Goal: Information Seeking & Learning: Learn about a topic

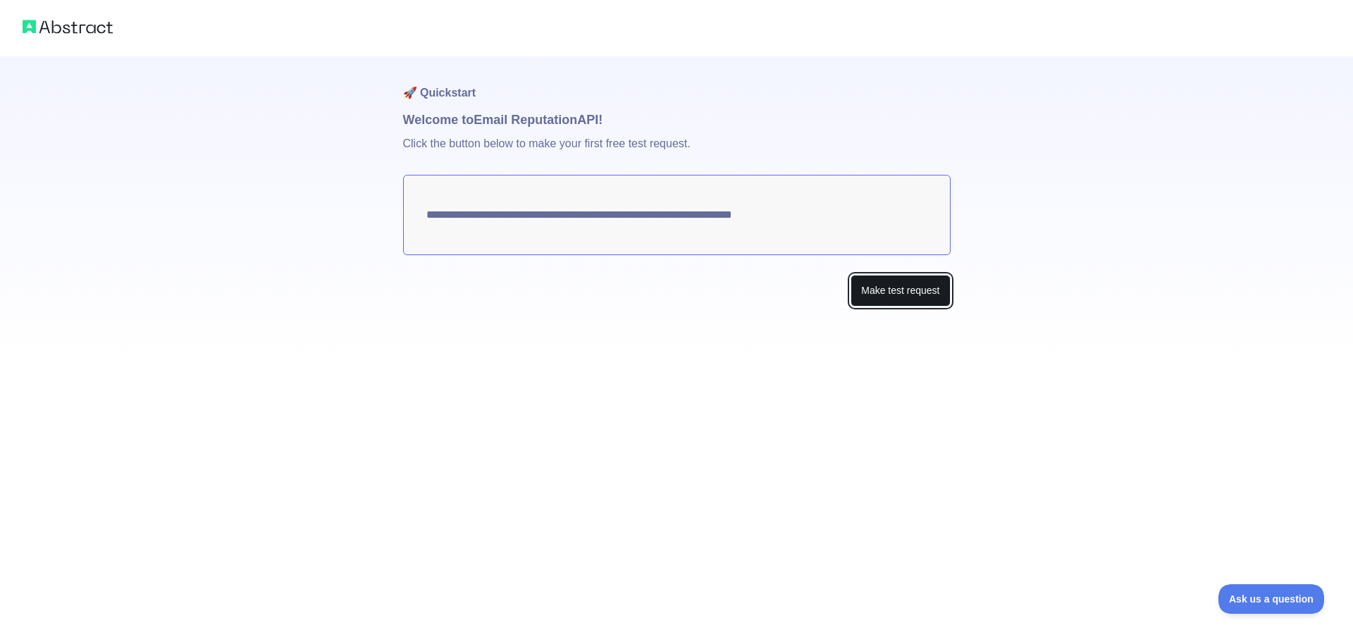
click at [882, 290] on button "Make test request" at bounding box center [900, 291] width 99 height 32
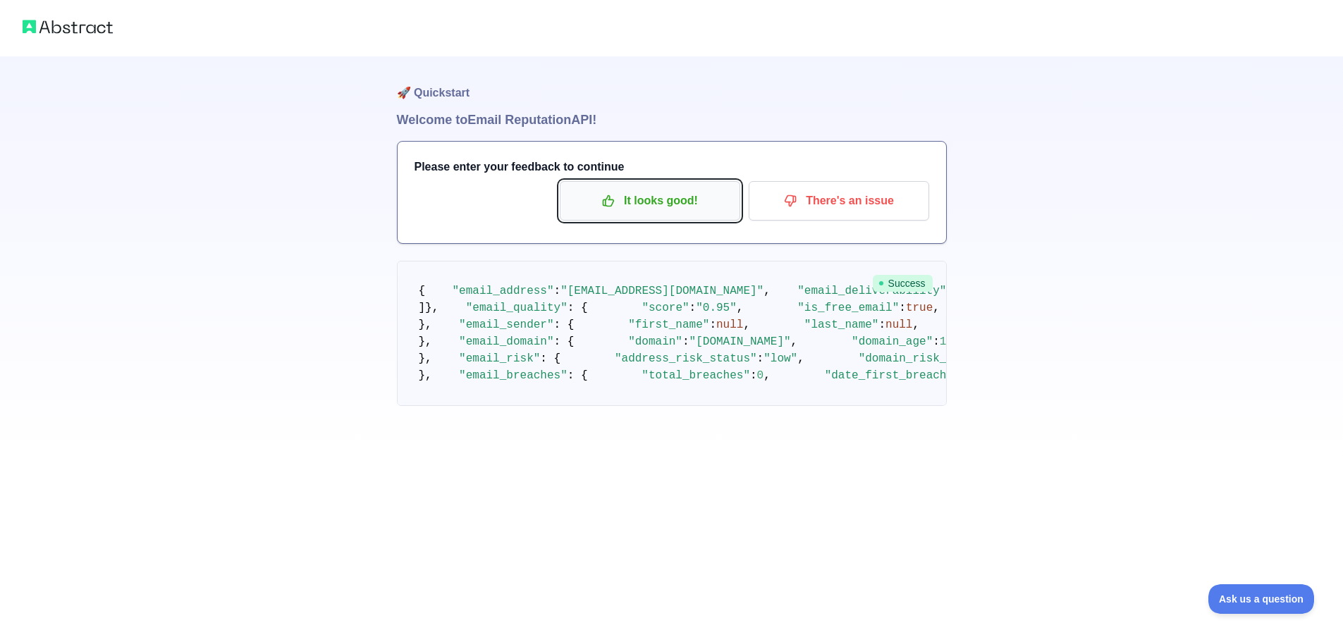
click at [633, 202] on p "It looks good!" at bounding box center [649, 201] width 159 height 24
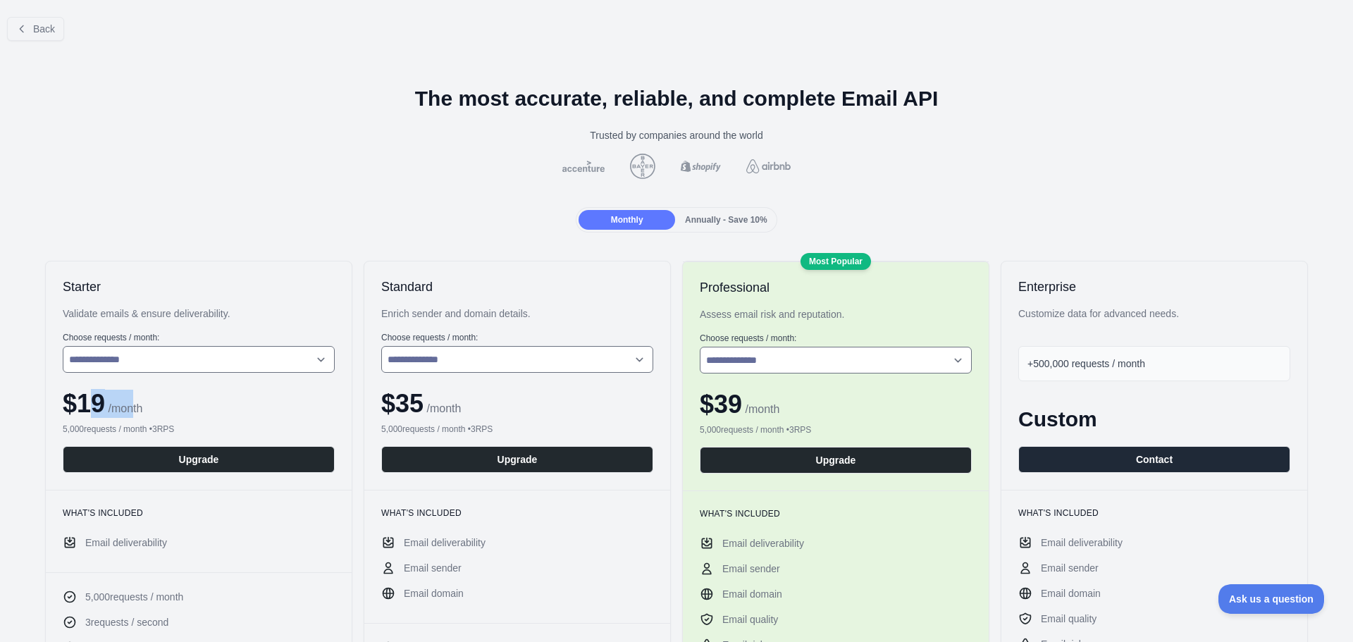
click at [149, 400] on div "$ 19 / month" at bounding box center [199, 404] width 272 height 28
click at [259, 402] on div "$ 19 / month" at bounding box center [199, 404] width 272 height 28
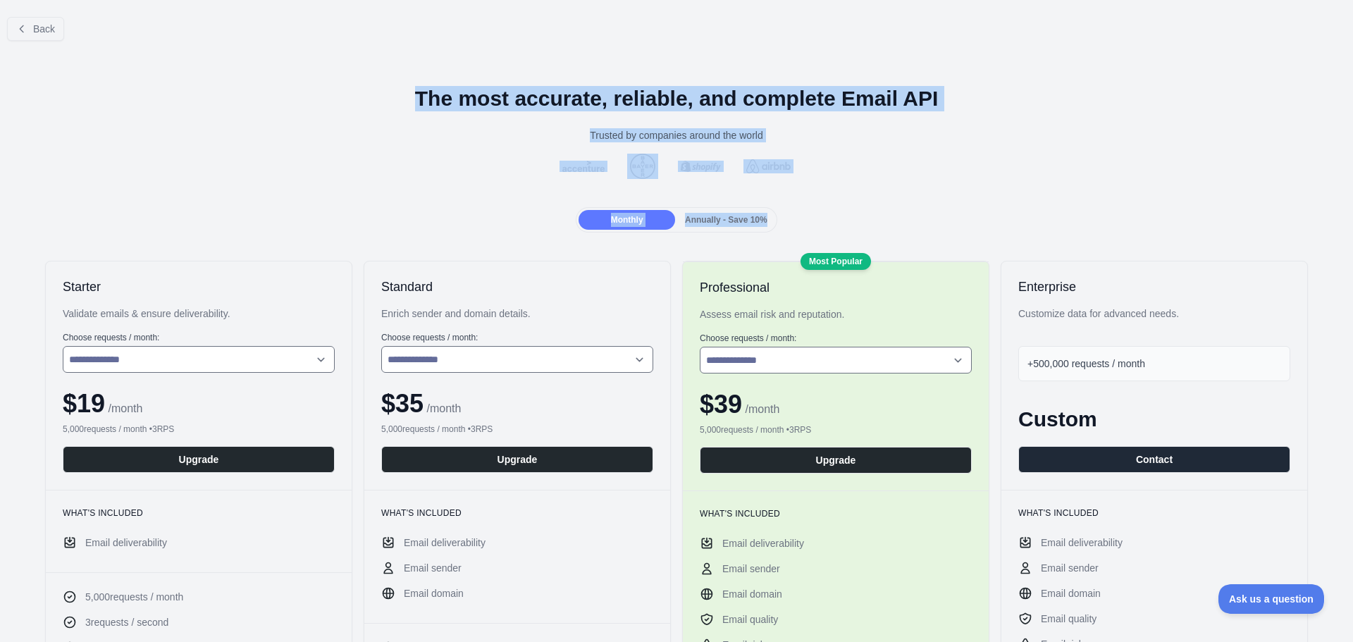
drag, startPoint x: 412, startPoint y: 94, endPoint x: 825, endPoint y: 189, distance: 423.2
click at [868, 140] on div "Trusted by companies around the world" at bounding box center [676, 135] width 1331 height 14
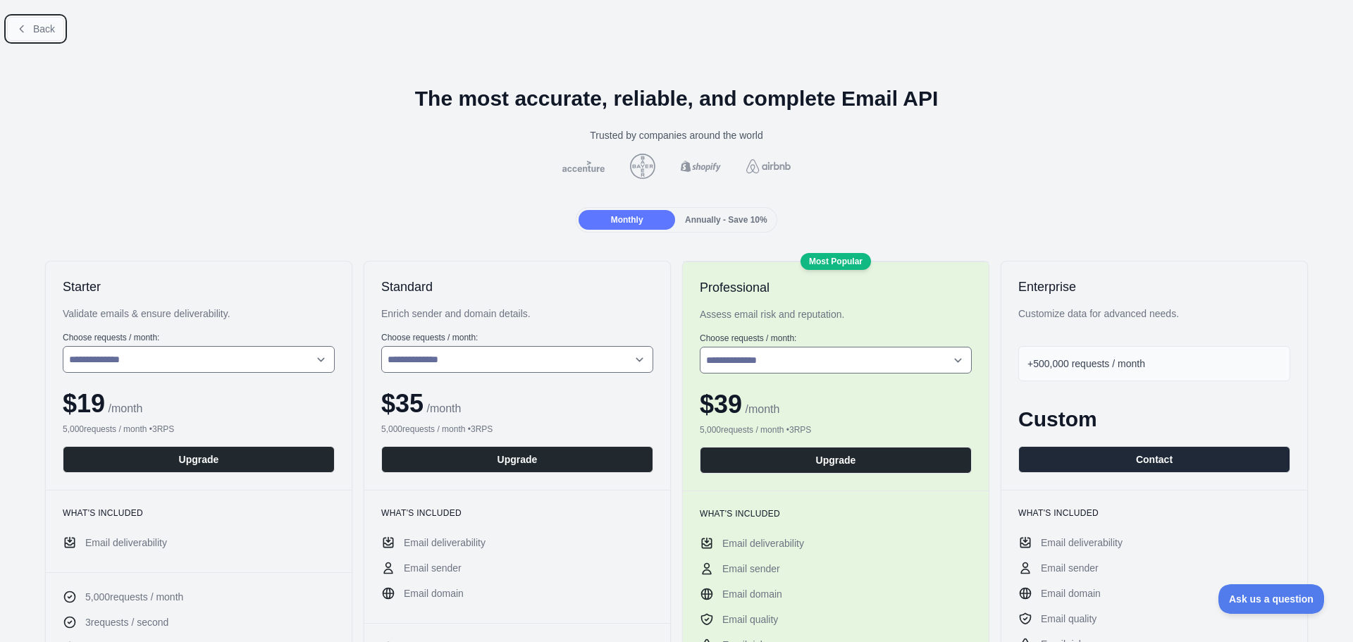
click at [44, 24] on span "Back" at bounding box center [44, 28] width 22 height 11
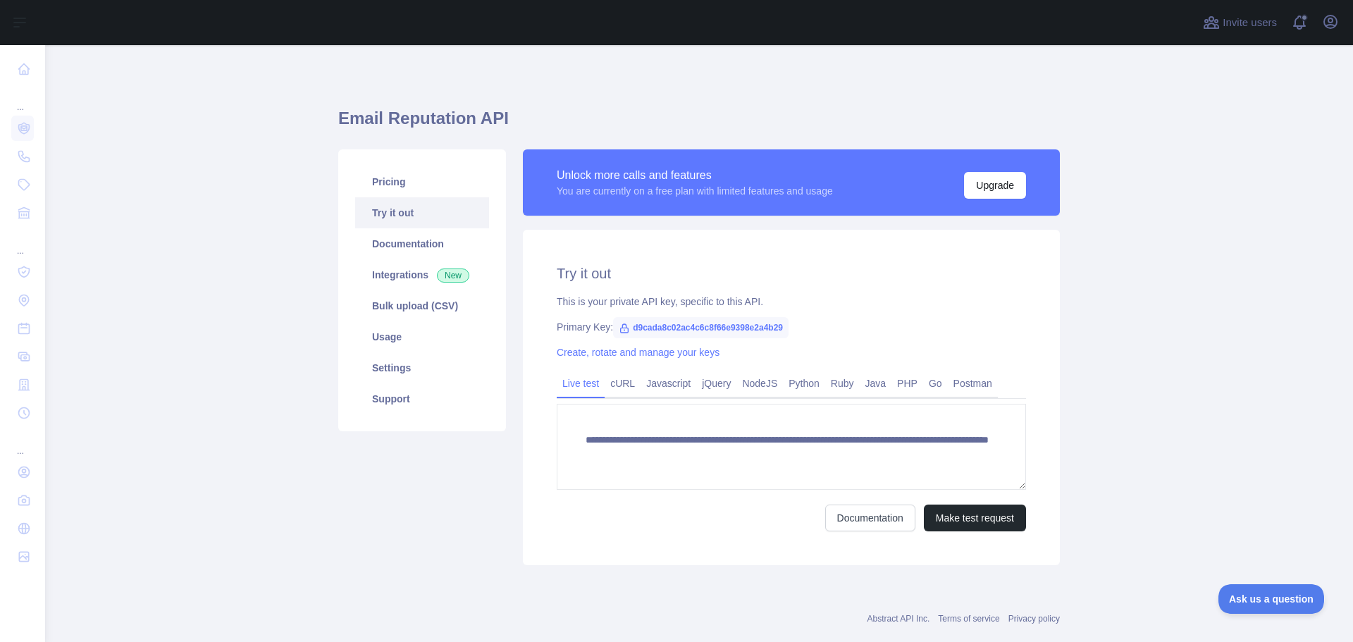
click at [245, 290] on main "**********" at bounding box center [699, 343] width 1308 height 597
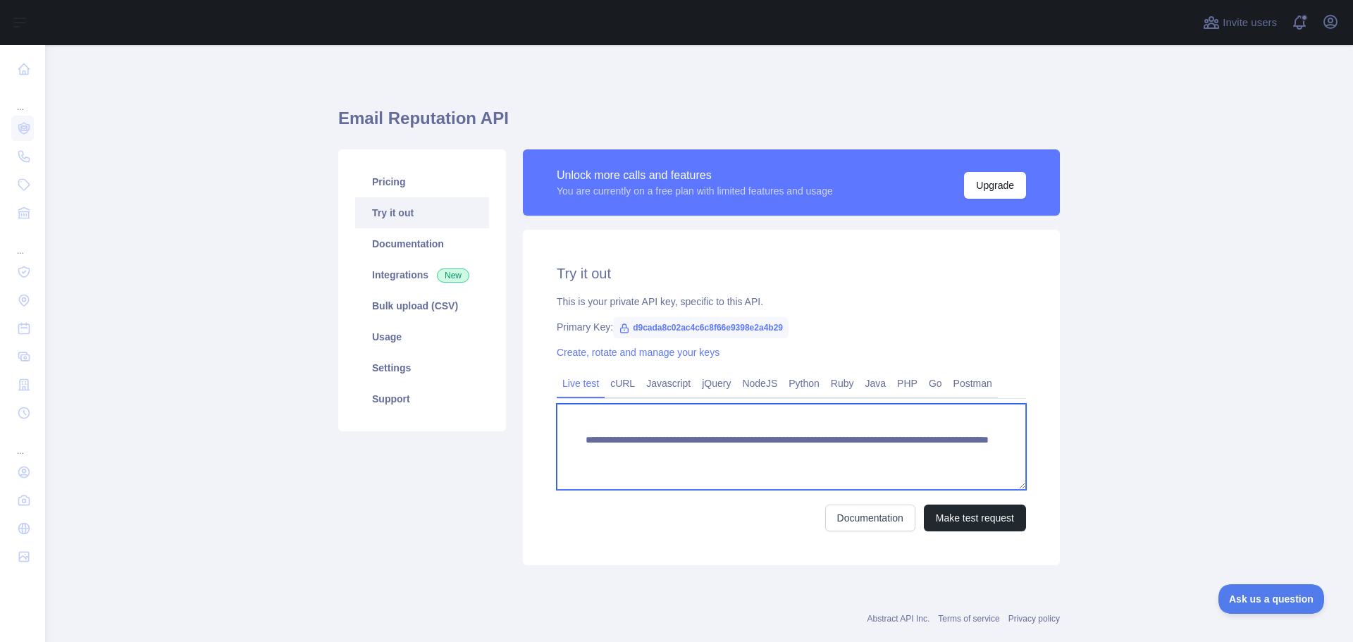
drag, startPoint x: 583, startPoint y: 435, endPoint x: 950, endPoint y: 457, distance: 367.9
click at [950, 457] on textarea "**********" at bounding box center [791, 447] width 469 height 86
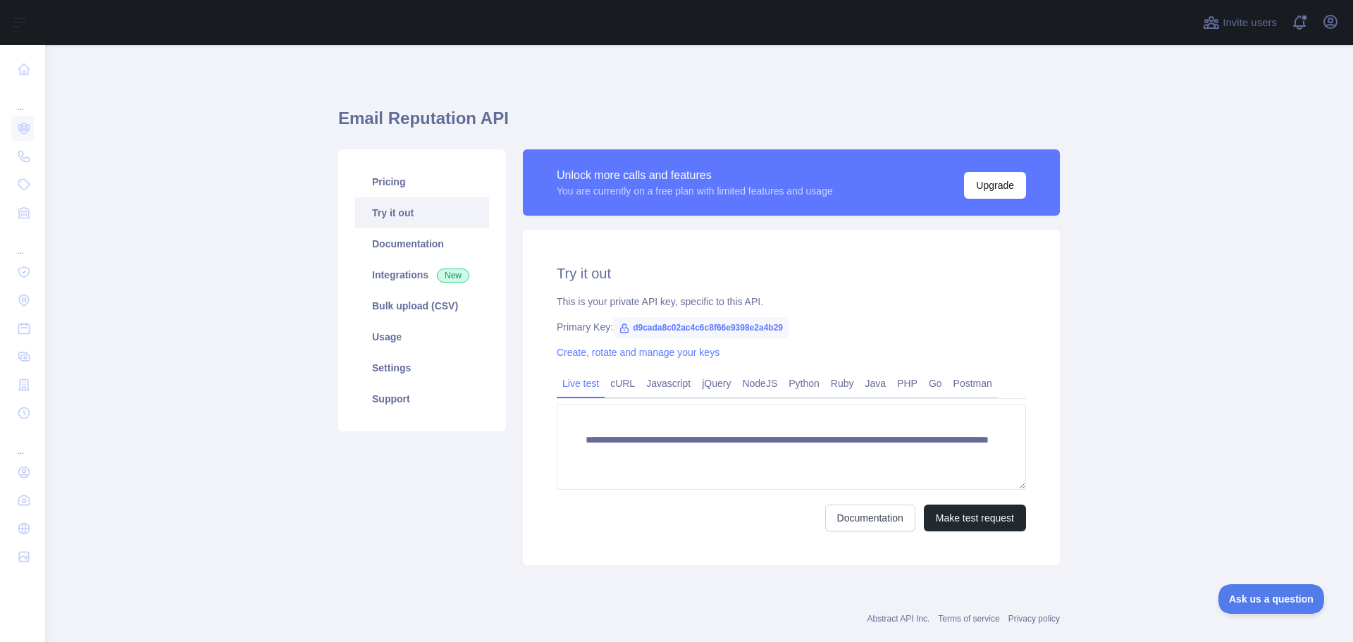
click at [884, 340] on div "**********" at bounding box center [791, 398] width 537 height 336
click at [412, 190] on link "Pricing" at bounding box center [422, 181] width 134 height 31
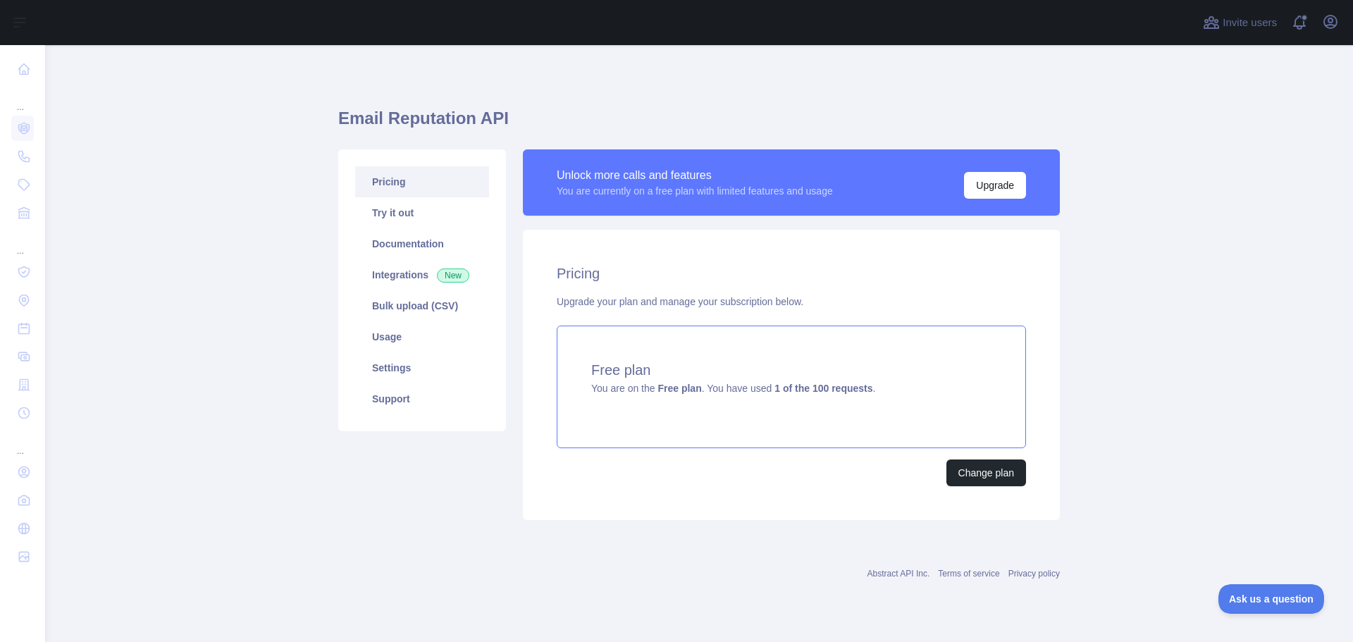
click at [741, 396] on div "Free plan You are on the Free plan . You have used 1 of the 100 requests ." at bounding box center [791, 387] width 469 height 123
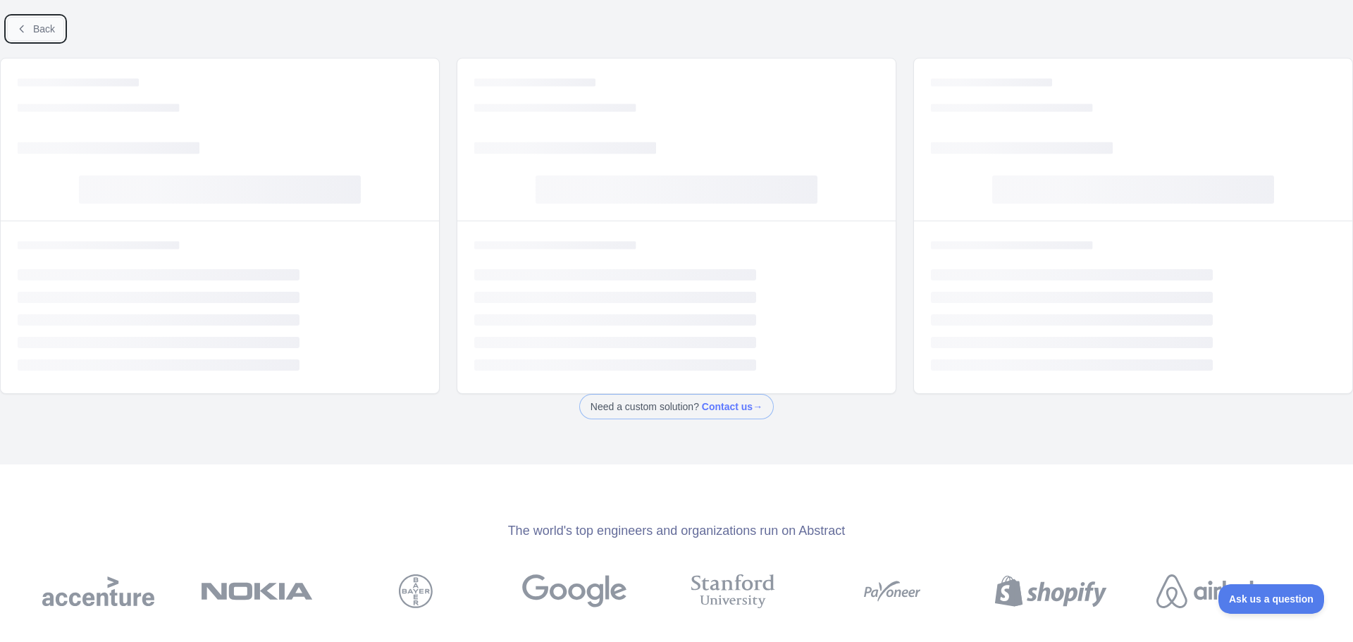
click at [27, 30] on icon at bounding box center [21, 28] width 11 height 11
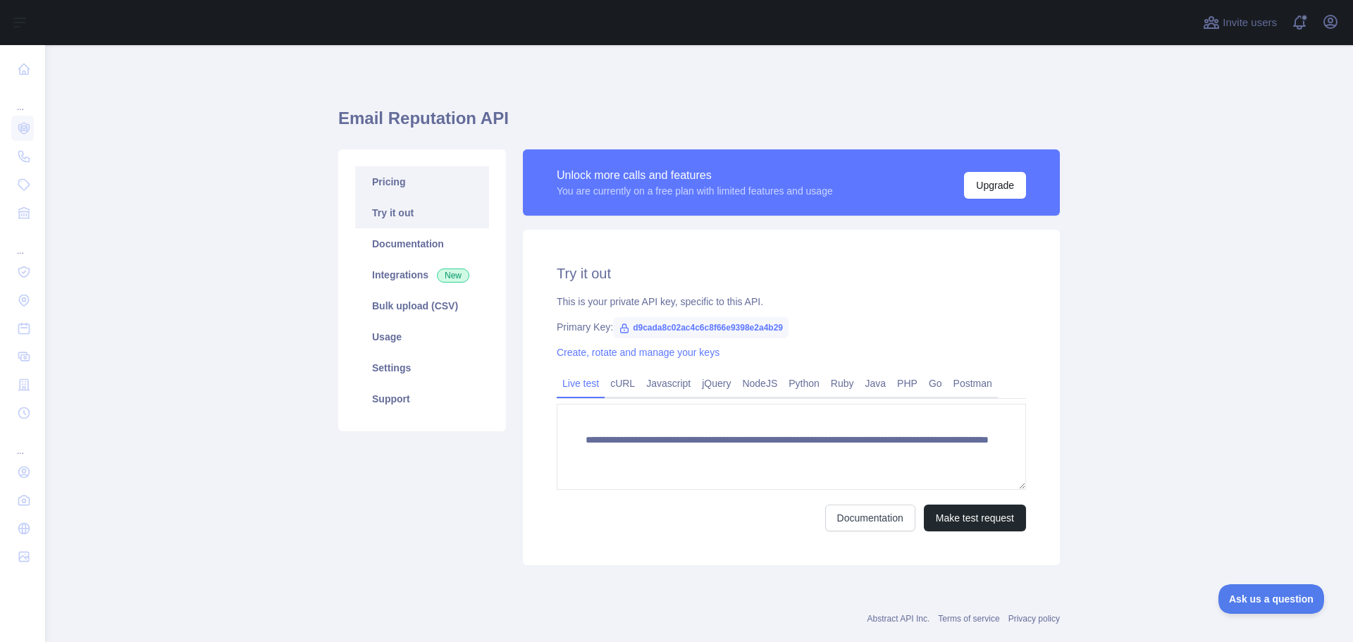
click at [432, 190] on link "Pricing" at bounding box center [422, 181] width 134 height 31
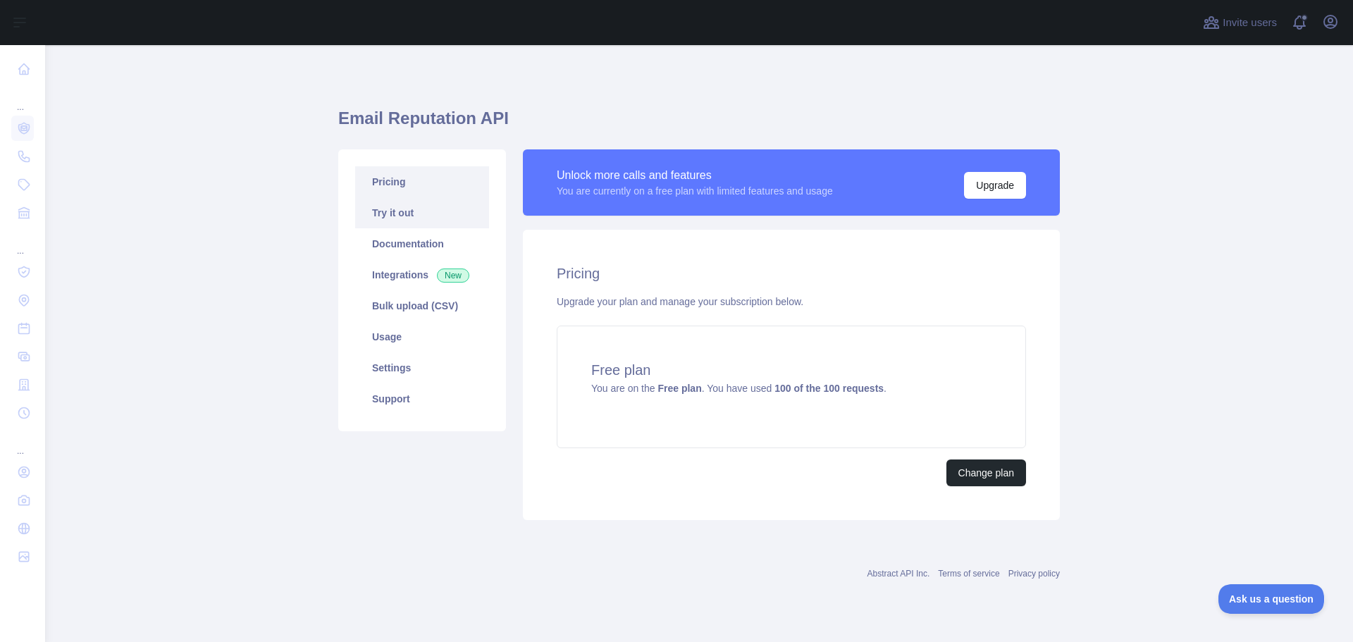
click at [410, 214] on link "Try it out" at bounding box center [422, 212] width 134 height 31
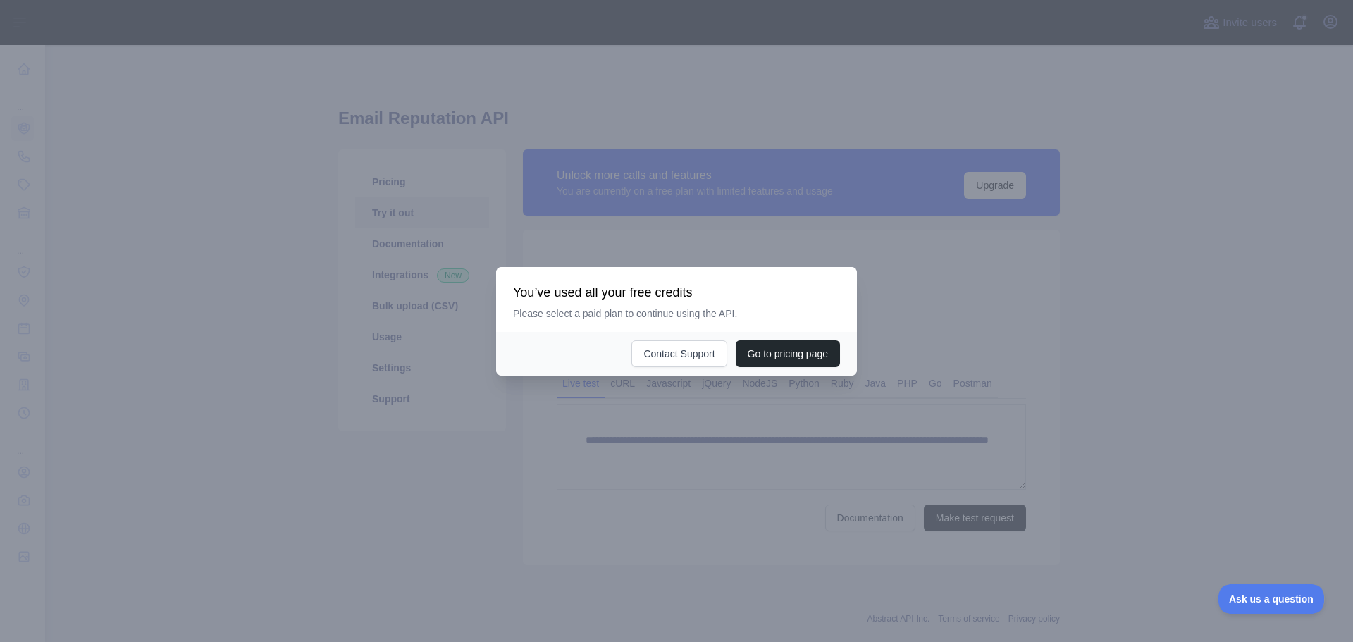
click at [895, 422] on div at bounding box center [676, 321] width 1353 height 642
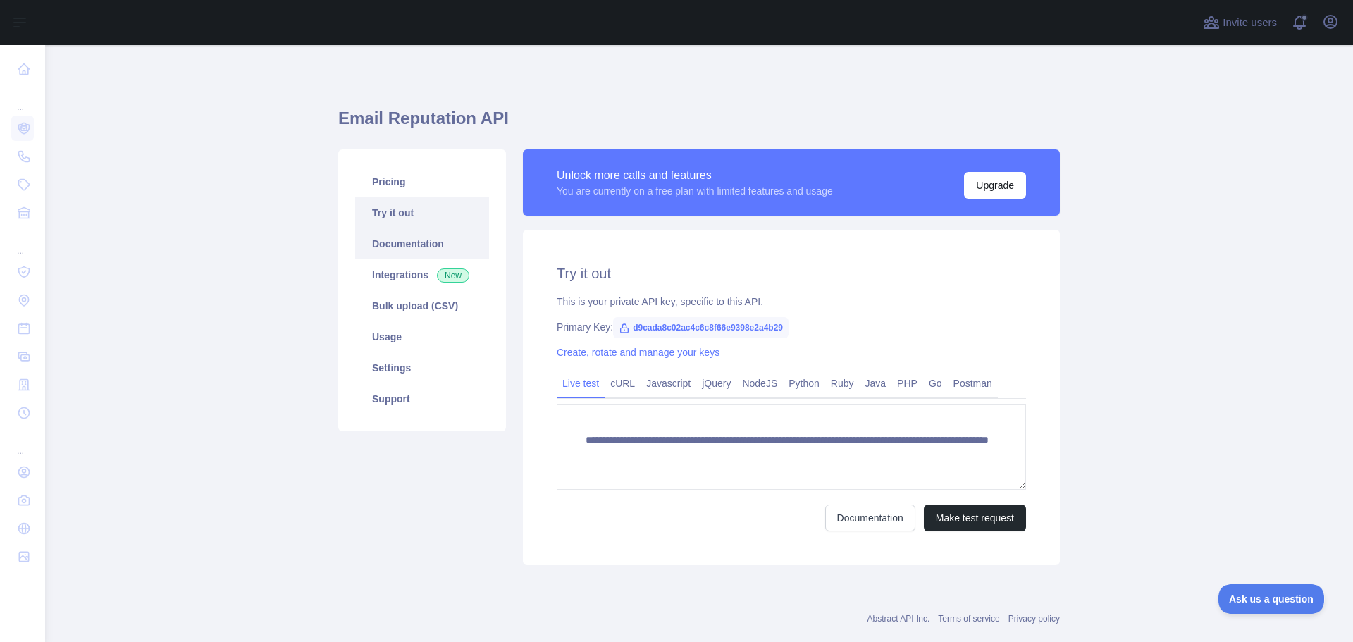
click at [413, 246] on link "Documentation" at bounding box center [422, 243] width 134 height 31
click at [414, 301] on link "Bulk upload (CSV)" at bounding box center [422, 305] width 134 height 31
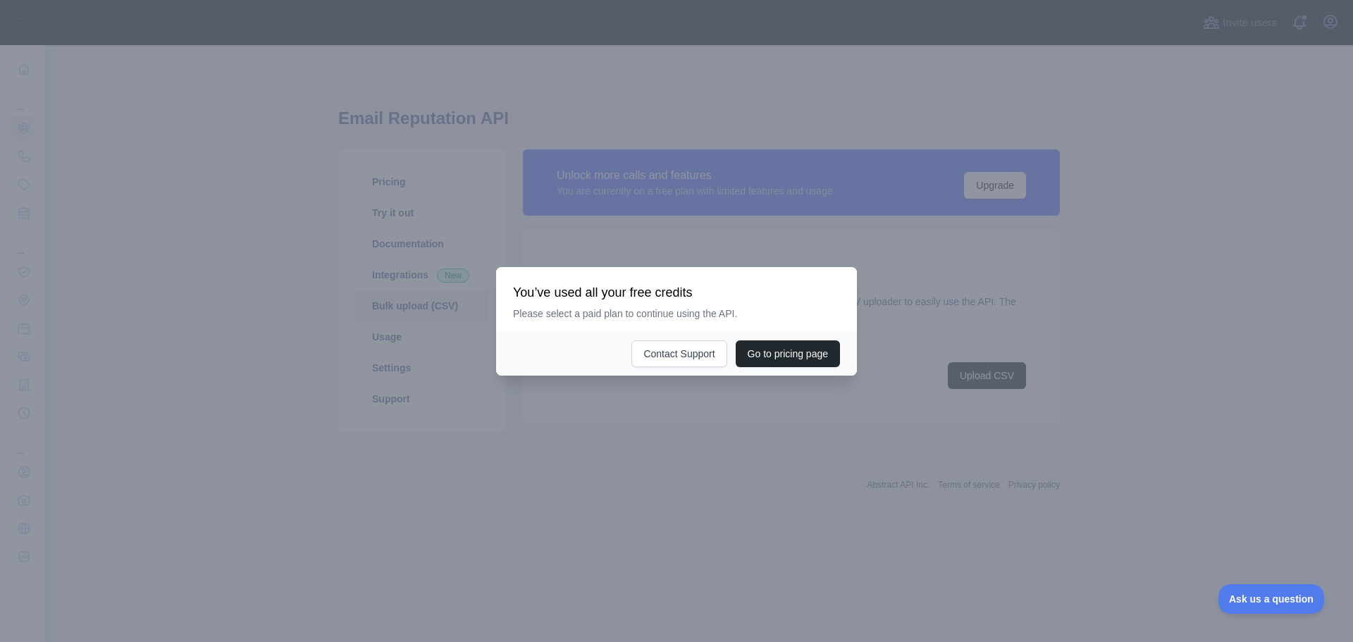
click at [569, 456] on div at bounding box center [676, 321] width 1353 height 642
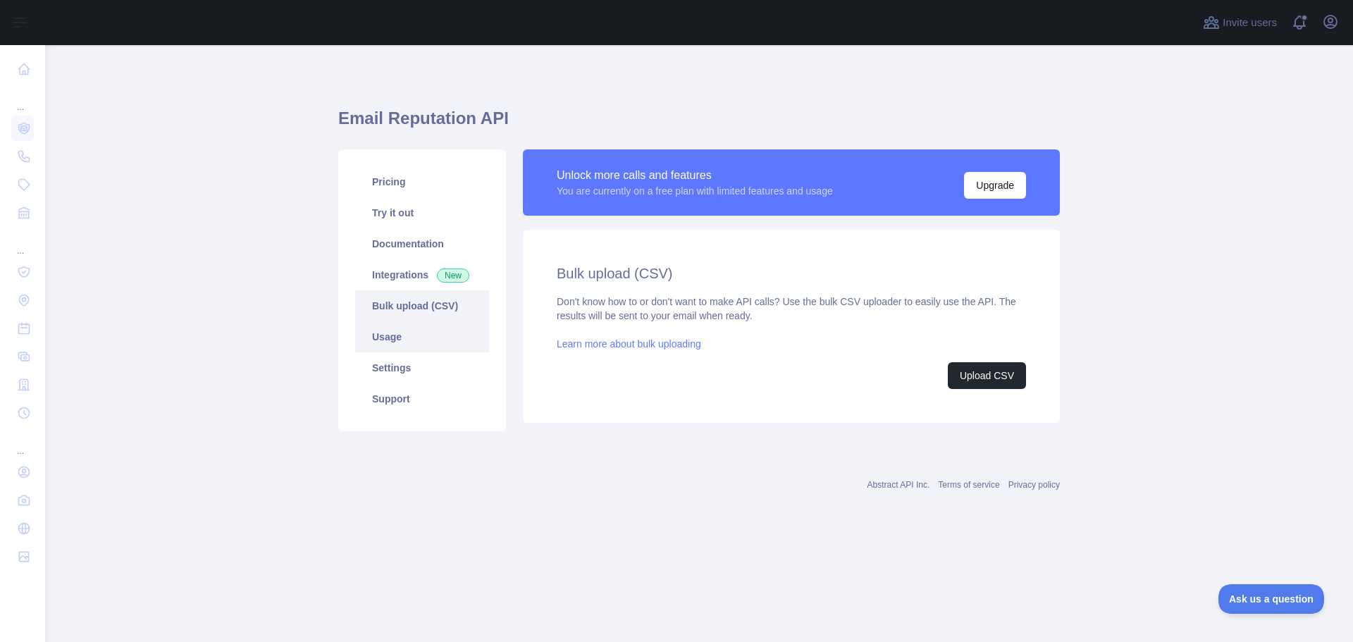
click at [425, 336] on link "Usage" at bounding box center [422, 336] width 134 height 31
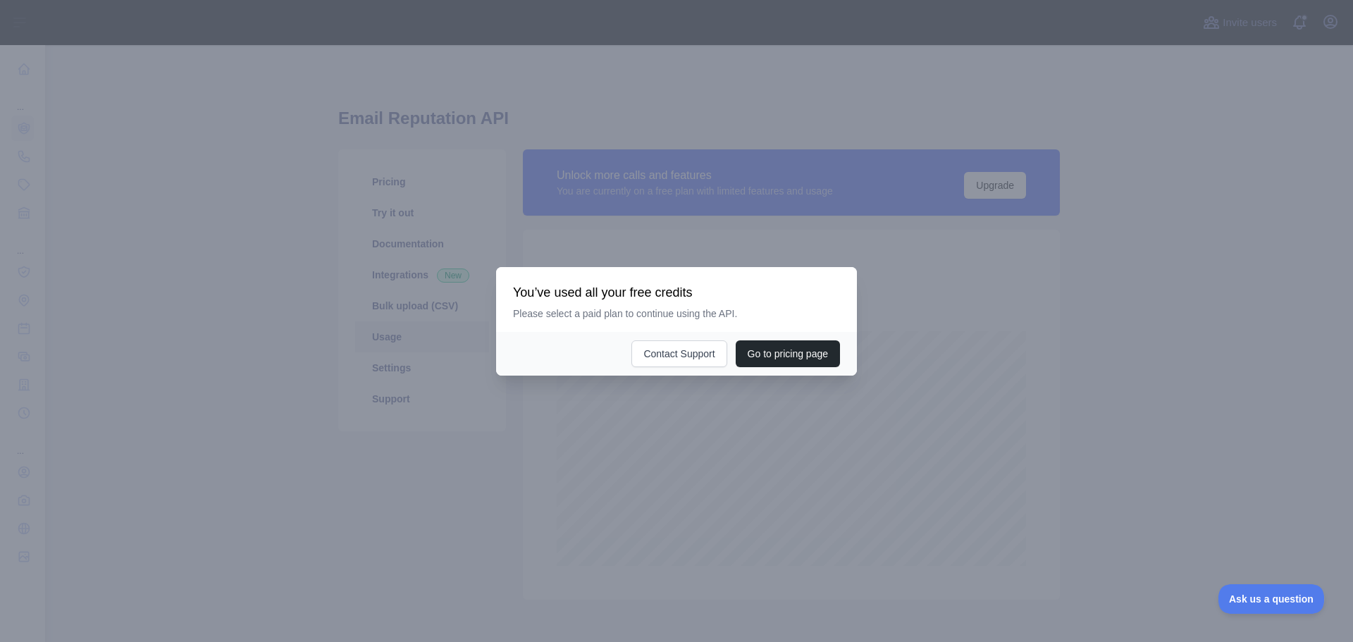
scroll to position [597, 1298]
click at [524, 481] on div at bounding box center [676, 321] width 1353 height 642
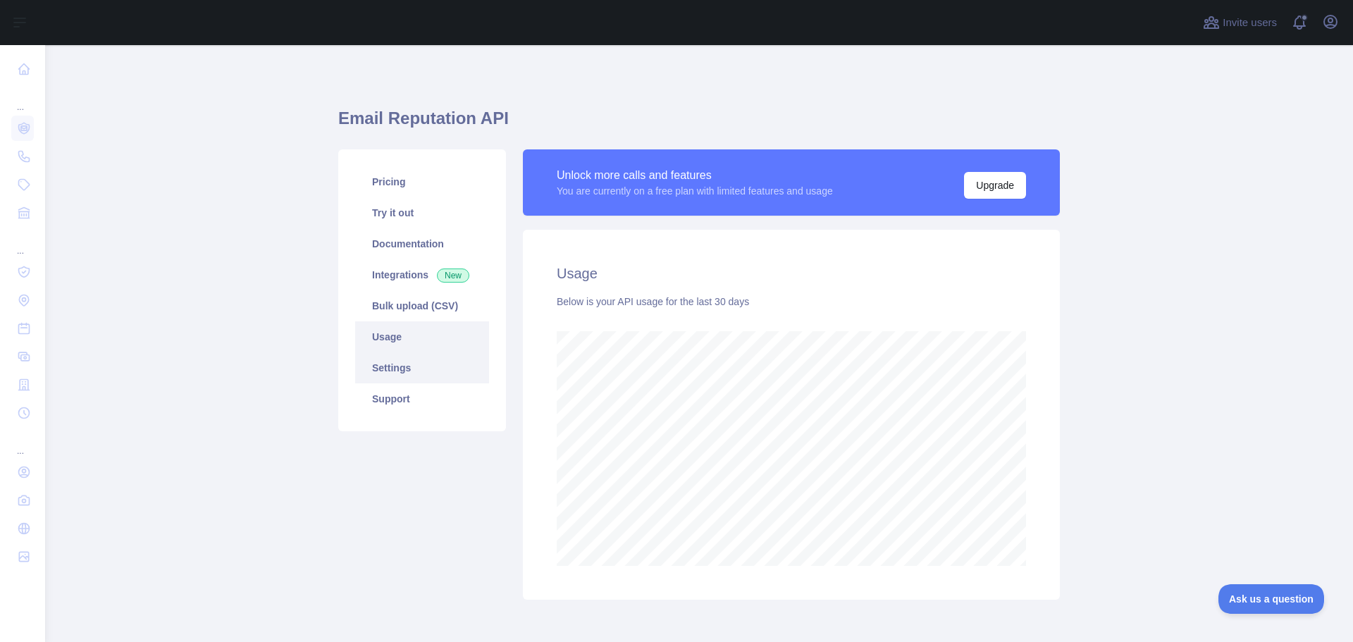
click at [383, 366] on link "Settings" at bounding box center [422, 367] width 134 height 31
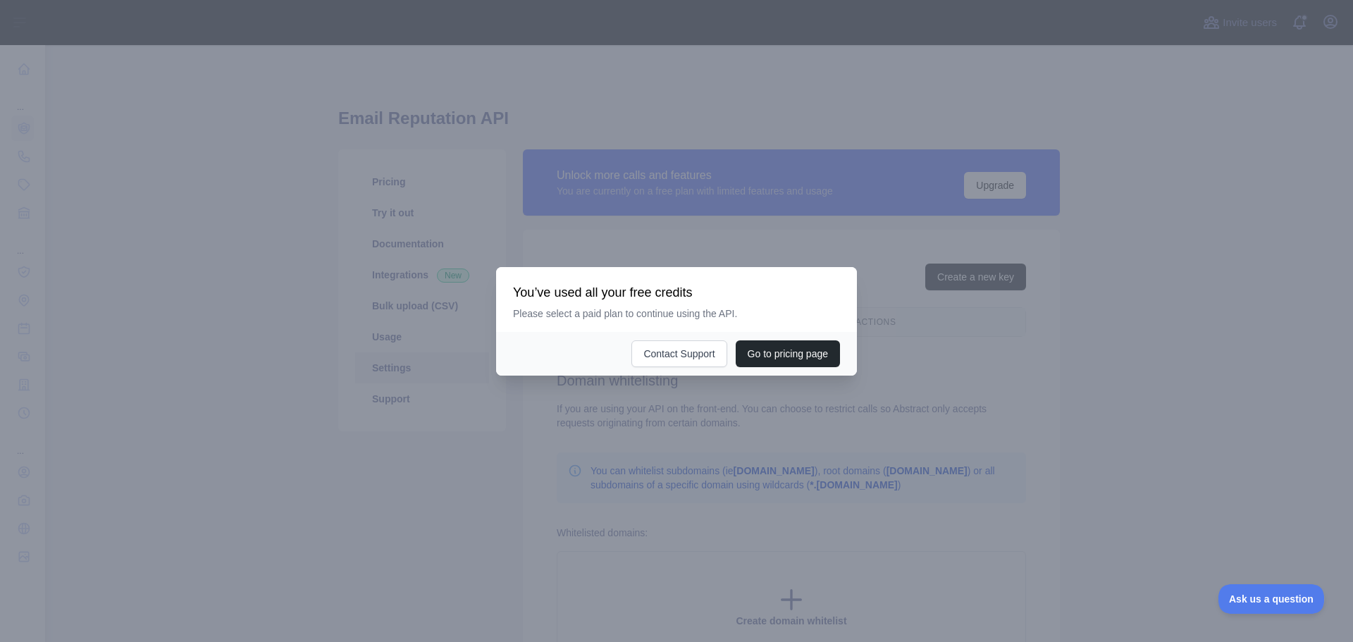
click at [539, 513] on div at bounding box center [676, 321] width 1353 height 642
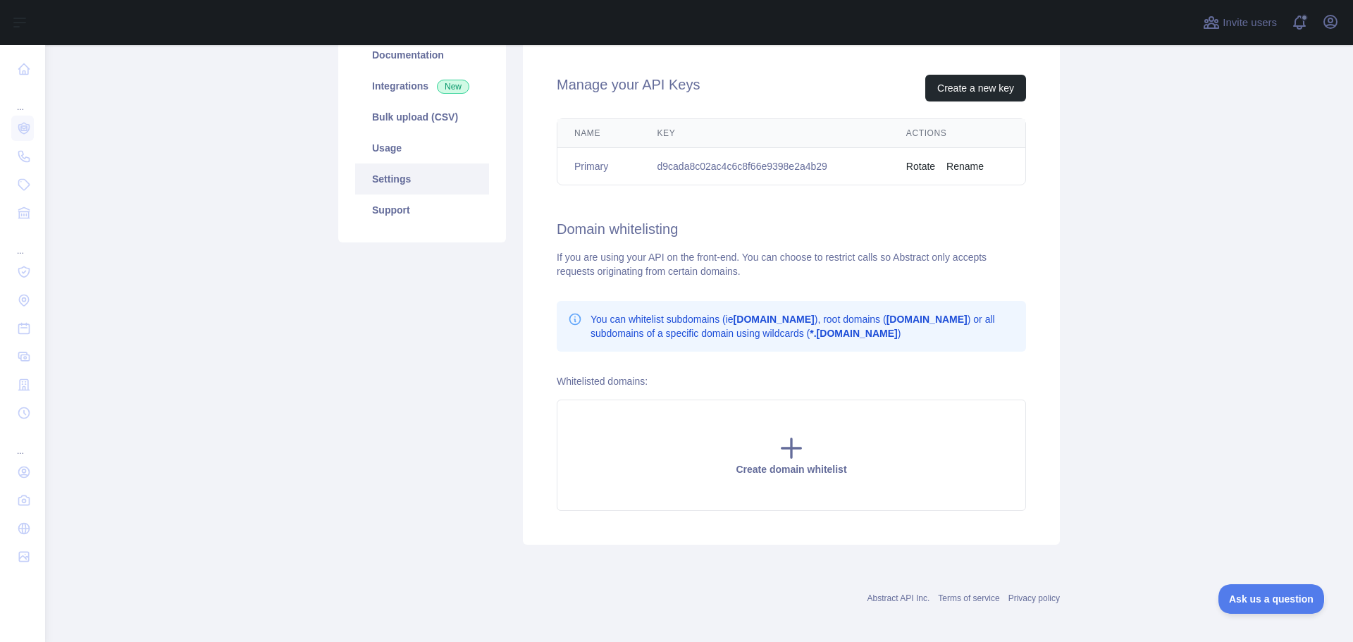
scroll to position [196, 0]
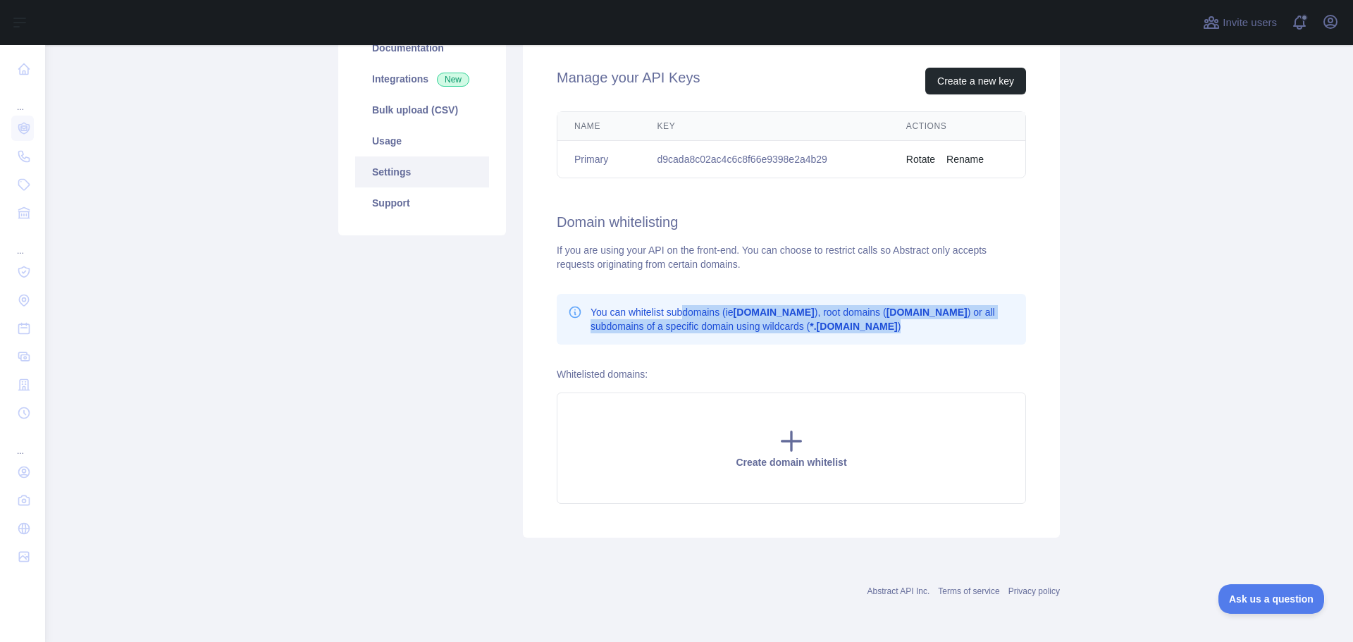
drag, startPoint x: 674, startPoint y: 309, endPoint x: 966, endPoint y: 321, distance: 292.0
click at [948, 321] on p "You can whitelist subdomains (ie app.domain.com ), root domains ( domain.com ) …" at bounding box center [803, 319] width 424 height 28
click at [1011, 325] on div "You can whitelist subdomains (ie app.domain.com ), root domains ( domain.com ) …" at bounding box center [791, 319] width 469 height 51
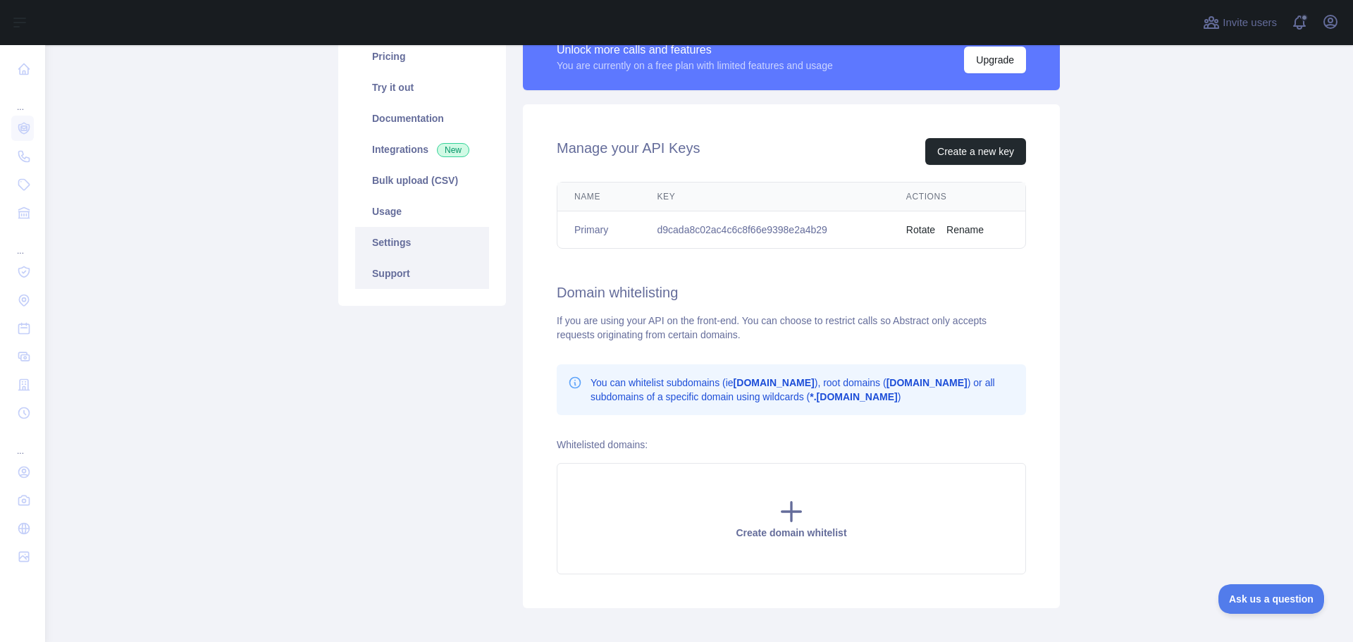
click at [364, 272] on link "Support" at bounding box center [422, 273] width 134 height 31
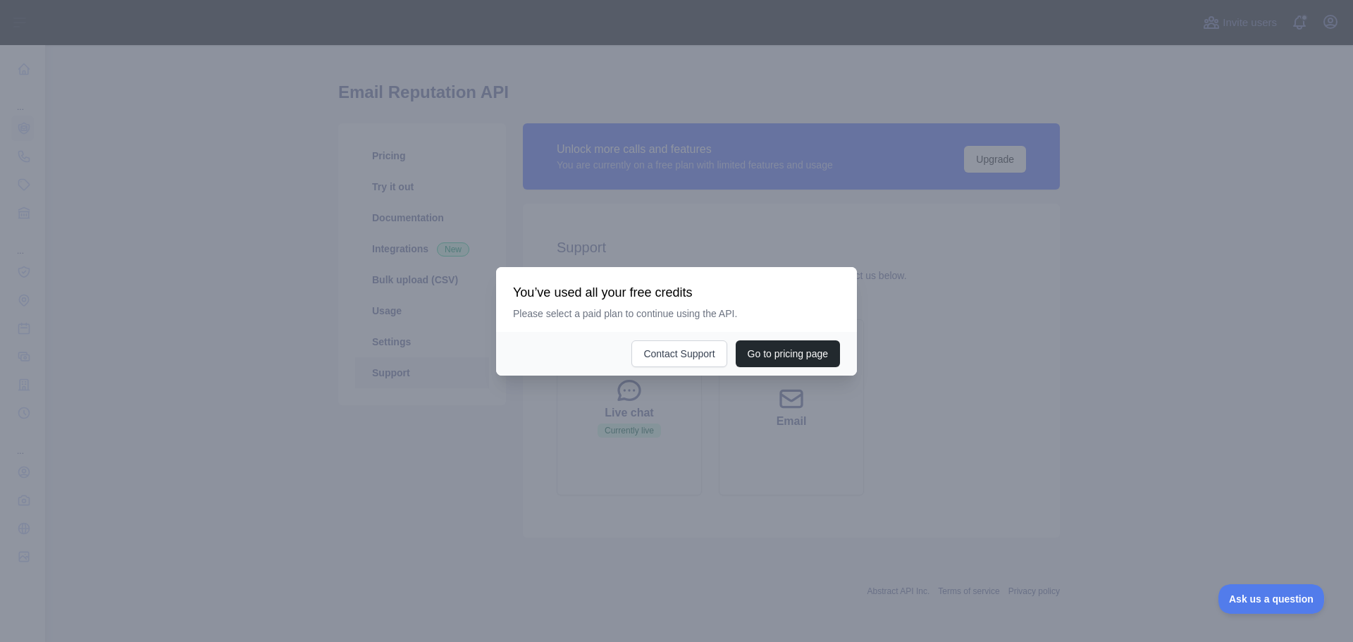
scroll to position [26, 0]
click at [523, 414] on div at bounding box center [676, 321] width 1353 height 642
